Goal: Check status: Check status

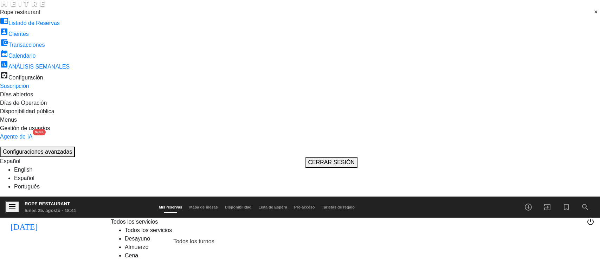
click at [11, 218] on icon "[DATE]" at bounding box center [24, 225] width 38 height 15
click at [55, 218] on div "[DATE] [DATE] arrow_drop_down" at bounding box center [57, 242] width 105 height 48
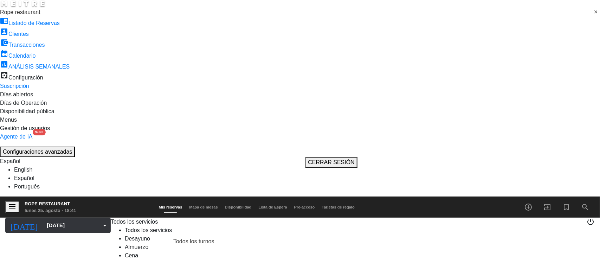
click at [55, 218] on div "[DATE] [DATE] arrow_drop_down" at bounding box center [57, 225] width 105 height 15
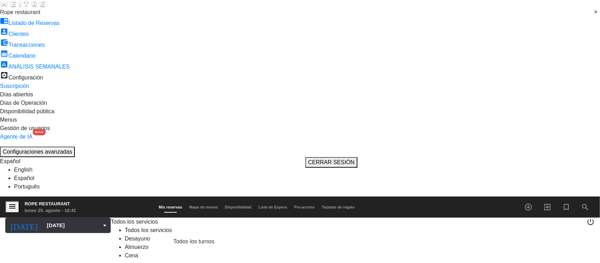
click at [64, 219] on input "[DATE]" at bounding box center [81, 225] width 77 height 13
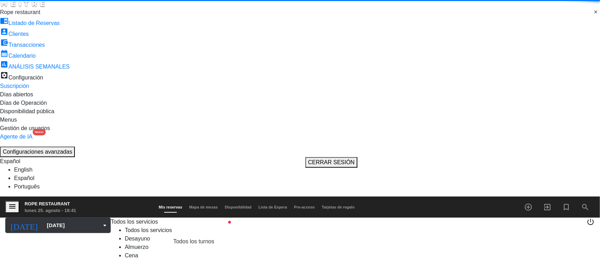
click at [64, 219] on input "[DATE]" at bounding box center [81, 225] width 77 height 13
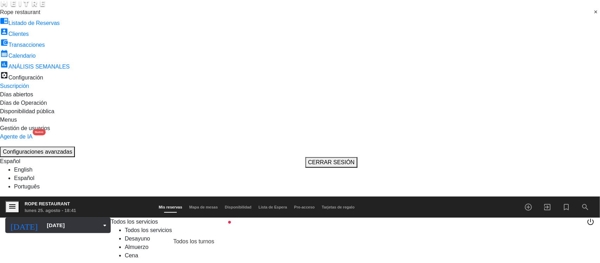
click at [61, 219] on input "[DATE]" at bounding box center [81, 225] width 77 height 13
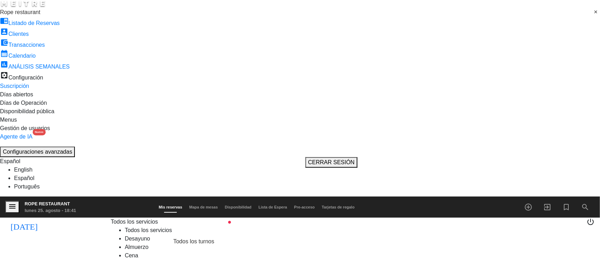
drag, startPoint x: 58, startPoint y: 53, endPoint x: 58, endPoint y: 57, distance: 3.5
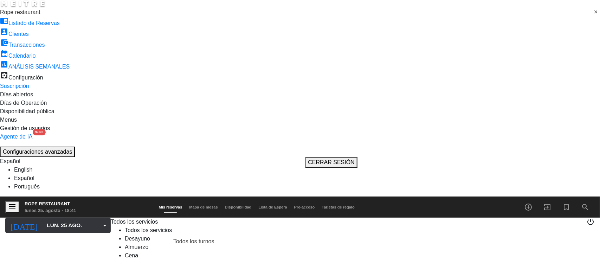
click at [47, 219] on input "lun. 25 ago." at bounding box center [81, 225] width 77 height 13
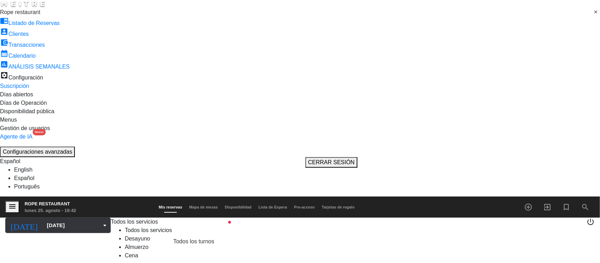
click at [54, 219] on input "[DATE]" at bounding box center [81, 225] width 77 height 13
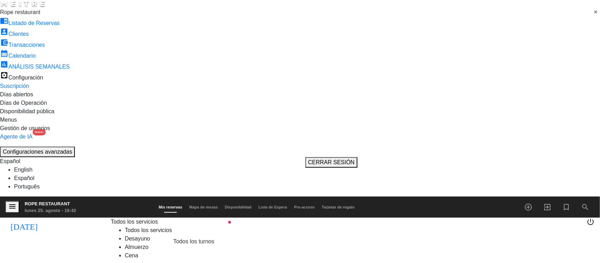
type input "lun. 25 ago."
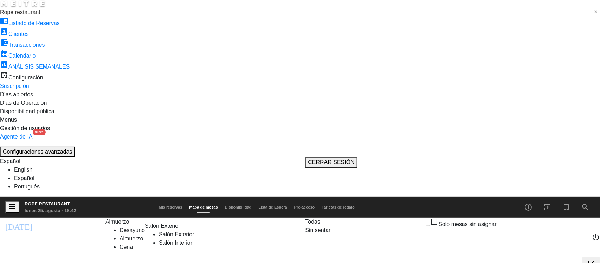
click at [186, 205] on span "Mis reservas" at bounding box center [170, 207] width 31 height 4
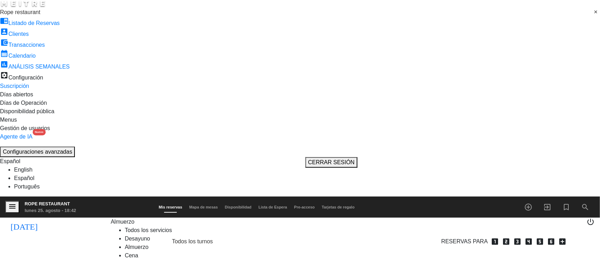
click at [111, 219] on span "Almuerzo" at bounding box center [123, 222] width 24 height 6
click at [101, 196] on div "menu Rope restaurant [DATE] 25. agosto - 18:42 Mis reservas Mapa de mesas Dispo…" at bounding box center [300, 246] width 600 height 100
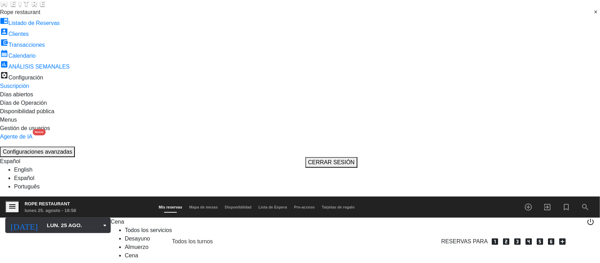
click at [53, 219] on input "lun. 25 ago." at bounding box center [81, 225] width 77 height 13
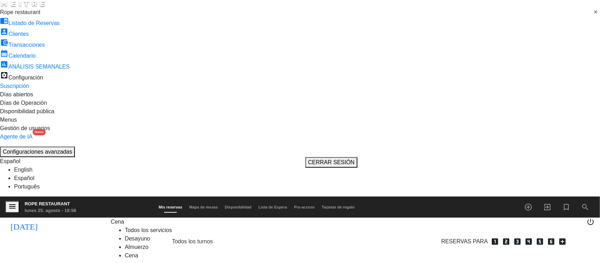
click at [107, 196] on div "menu Rope restaurant [DATE] 25. agosto - 18:58 Mis reservas Mapa de mesas Dispo…" at bounding box center [300, 206] width 600 height 21
click at [111, 219] on span "Cena" at bounding box center [117, 222] width 13 height 6
click at [111, 196] on div "menu Rope restaurant [DATE] 25. agosto - 18:58 Mis reservas Mapa de mesas Dispo…" at bounding box center [300, 246] width 600 height 100
click at [55, 218] on div "[DATE] [DATE] arrow_drop_down" at bounding box center [57, 242] width 105 height 48
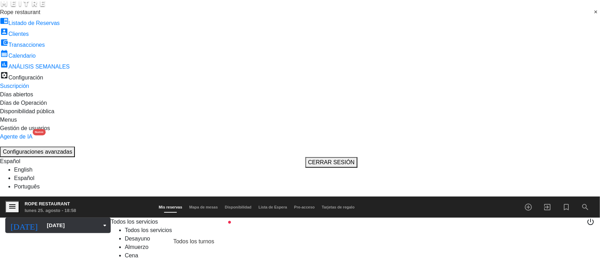
click at [53, 219] on input "[DATE]" at bounding box center [81, 225] width 77 height 13
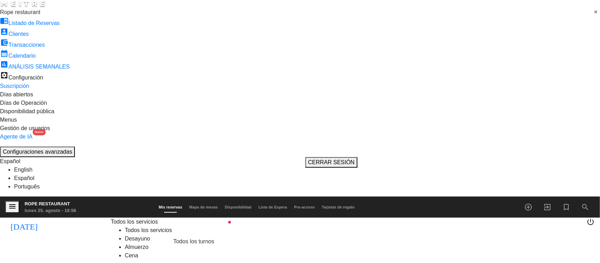
type input "lun. 25 ago."
